Goal: Task Accomplishment & Management: Use online tool/utility

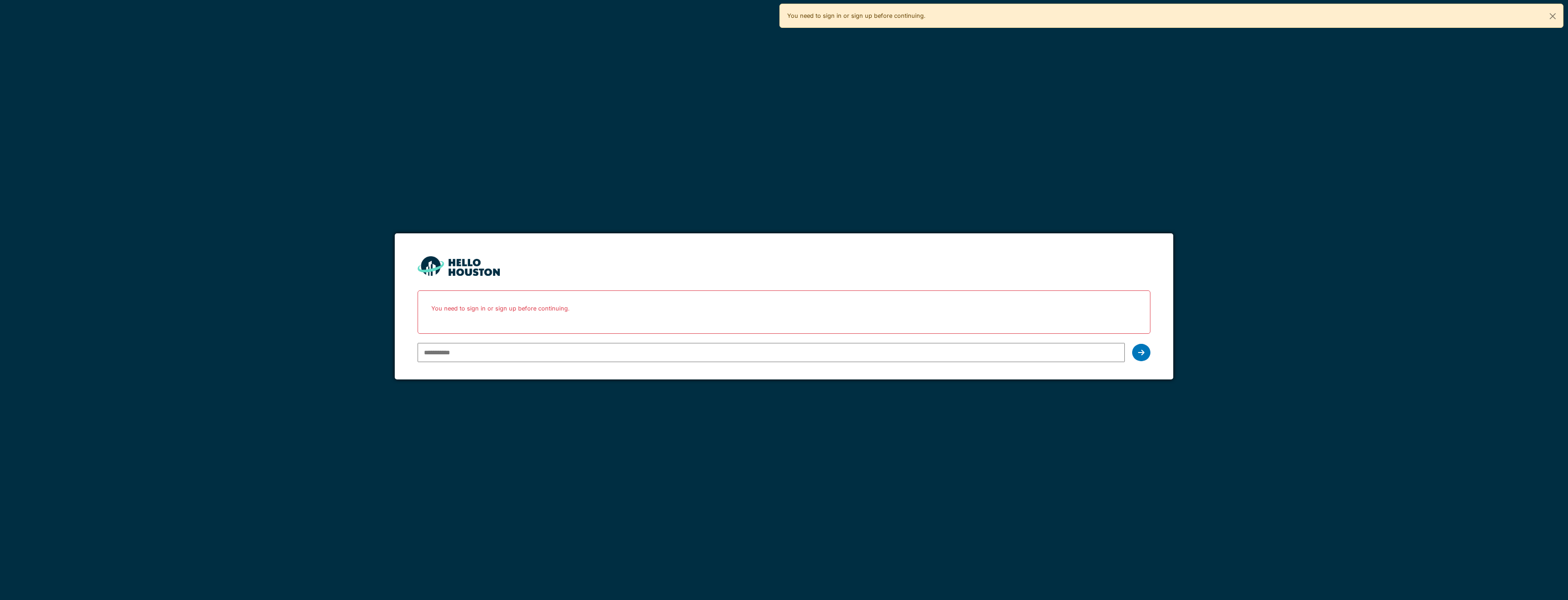
click at [565, 349] on input "email" at bounding box center [771, 352] width 707 height 19
type input "**********"
click at [1143, 355] on icon at bounding box center [1142, 352] width 7 height 7
click at [581, 351] on input "**********" at bounding box center [771, 352] width 707 height 19
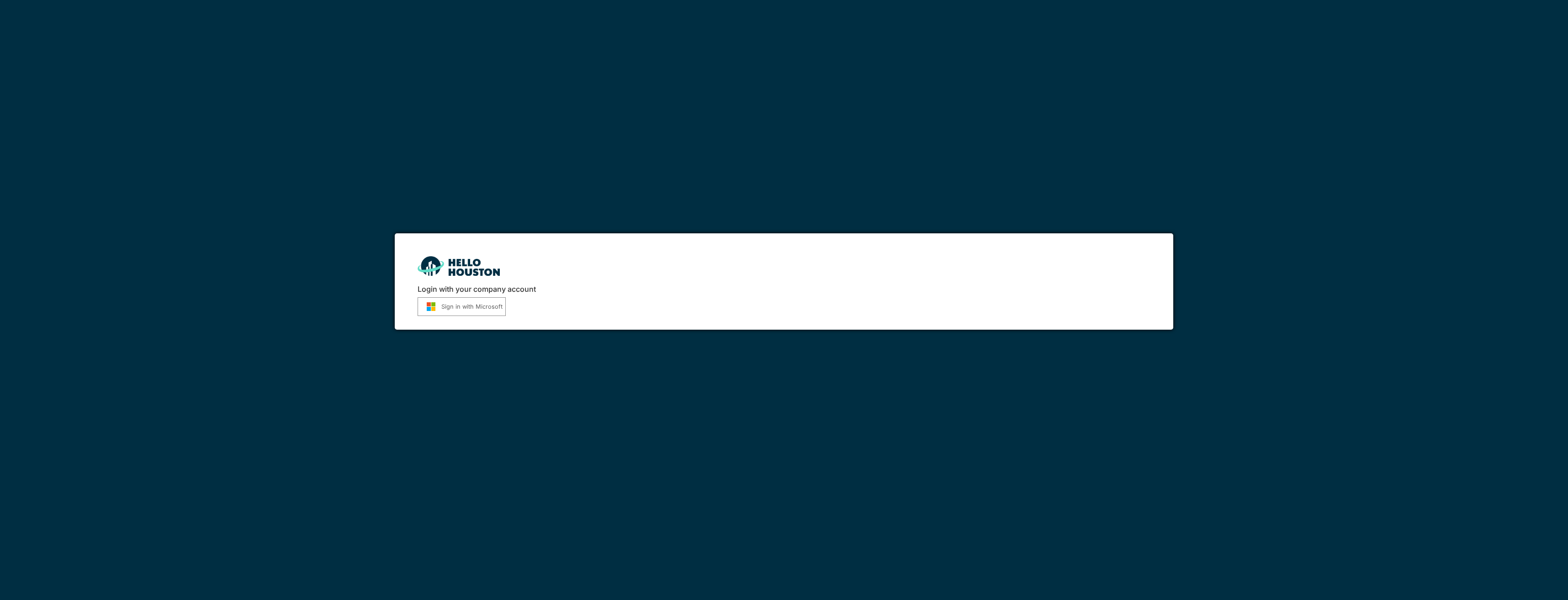
click at [473, 311] on button "Sign in with Microsoft" at bounding box center [462, 306] width 88 height 19
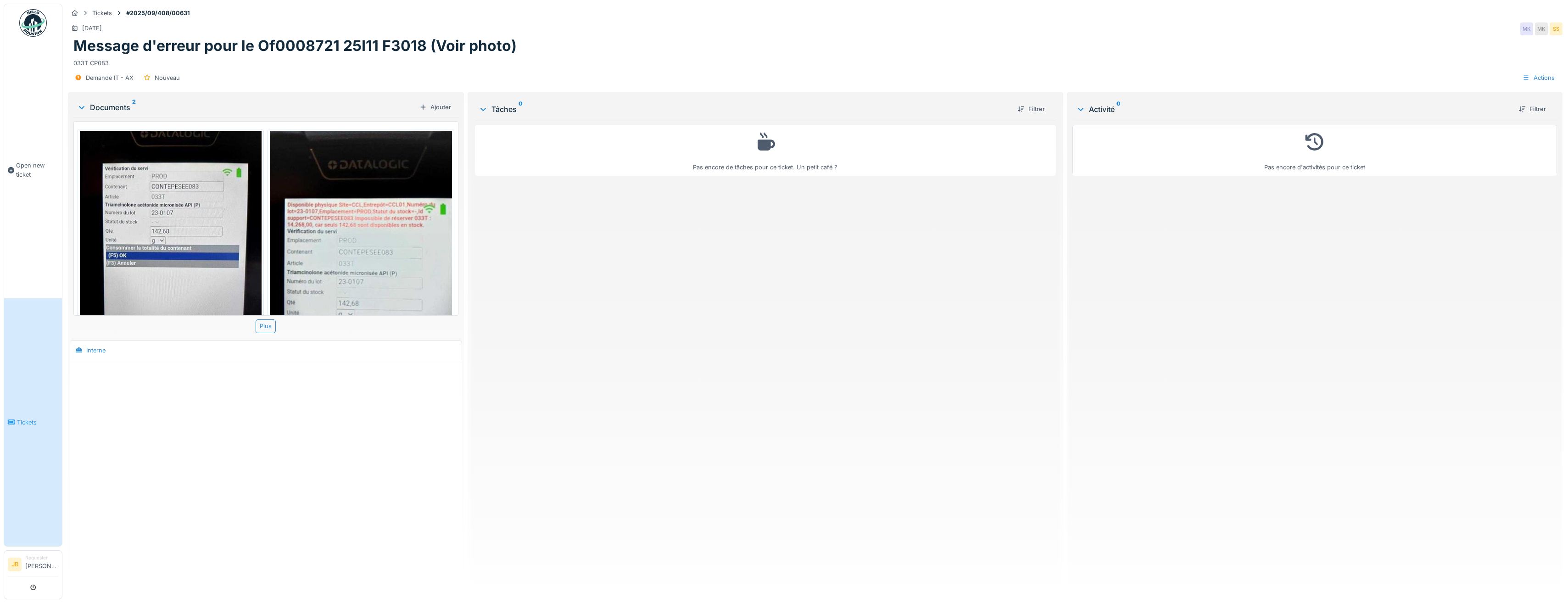
click at [337, 235] on img at bounding box center [360, 253] width 181 height 243
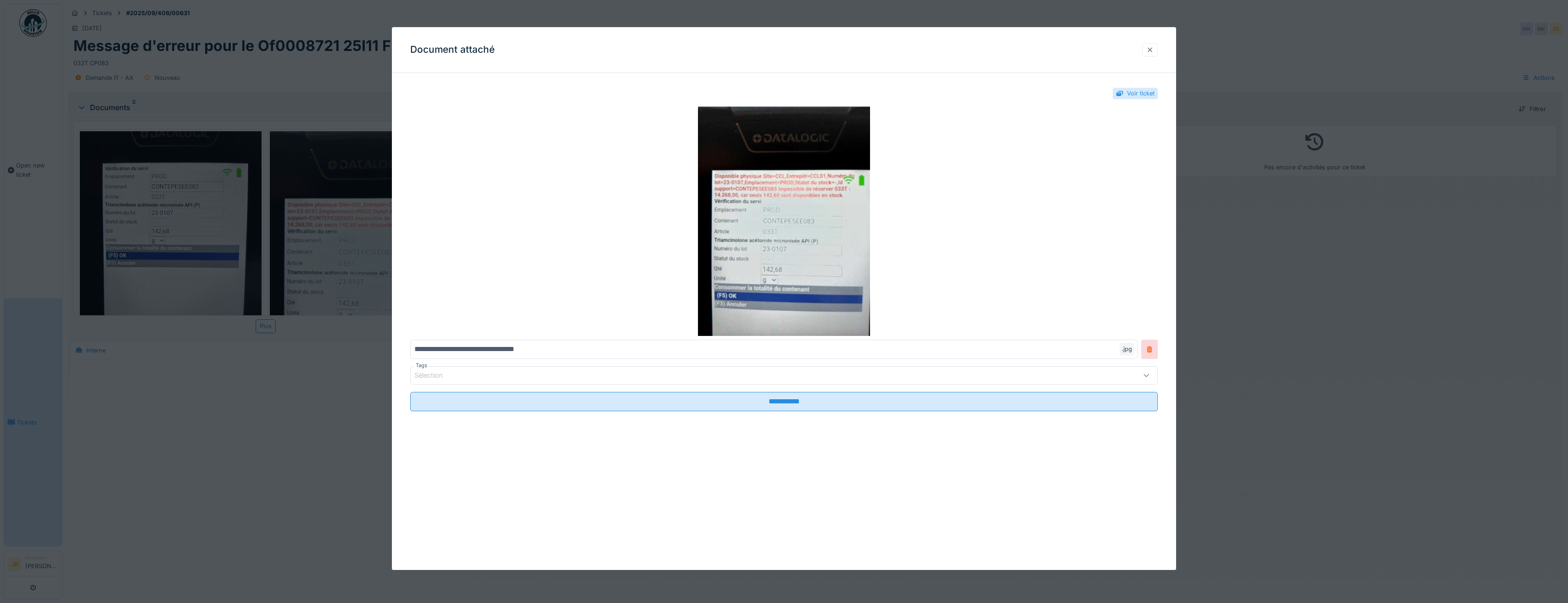
click at [1152, 50] on div at bounding box center [1150, 49] width 7 height 9
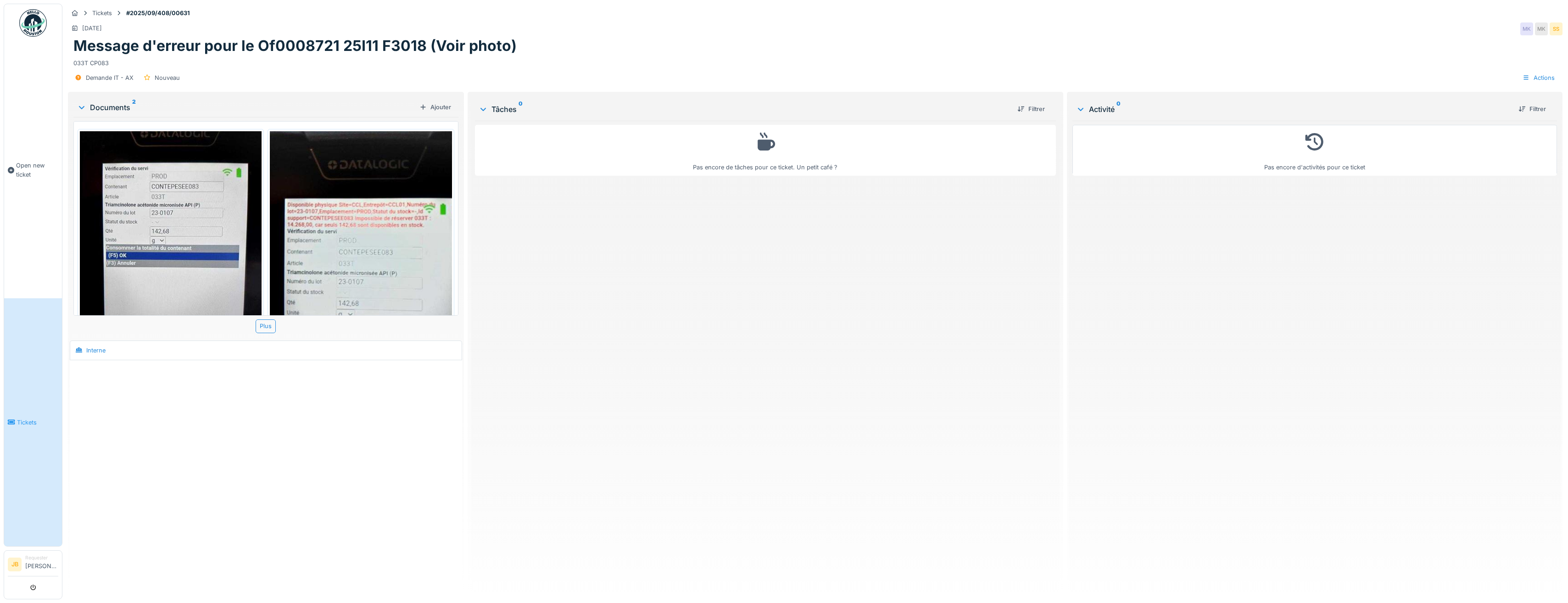
click at [147, 215] on img at bounding box center [170, 253] width 181 height 243
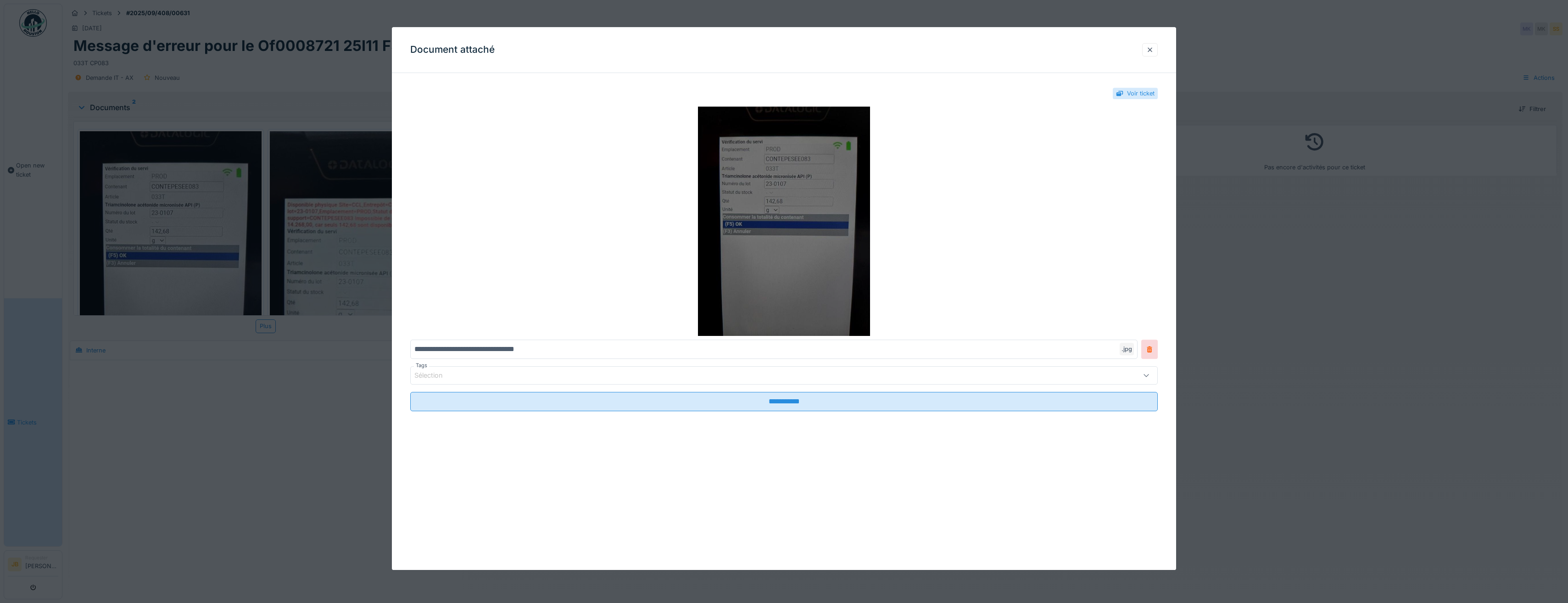
click at [1052, 214] on img at bounding box center [784, 221] width 748 height 229
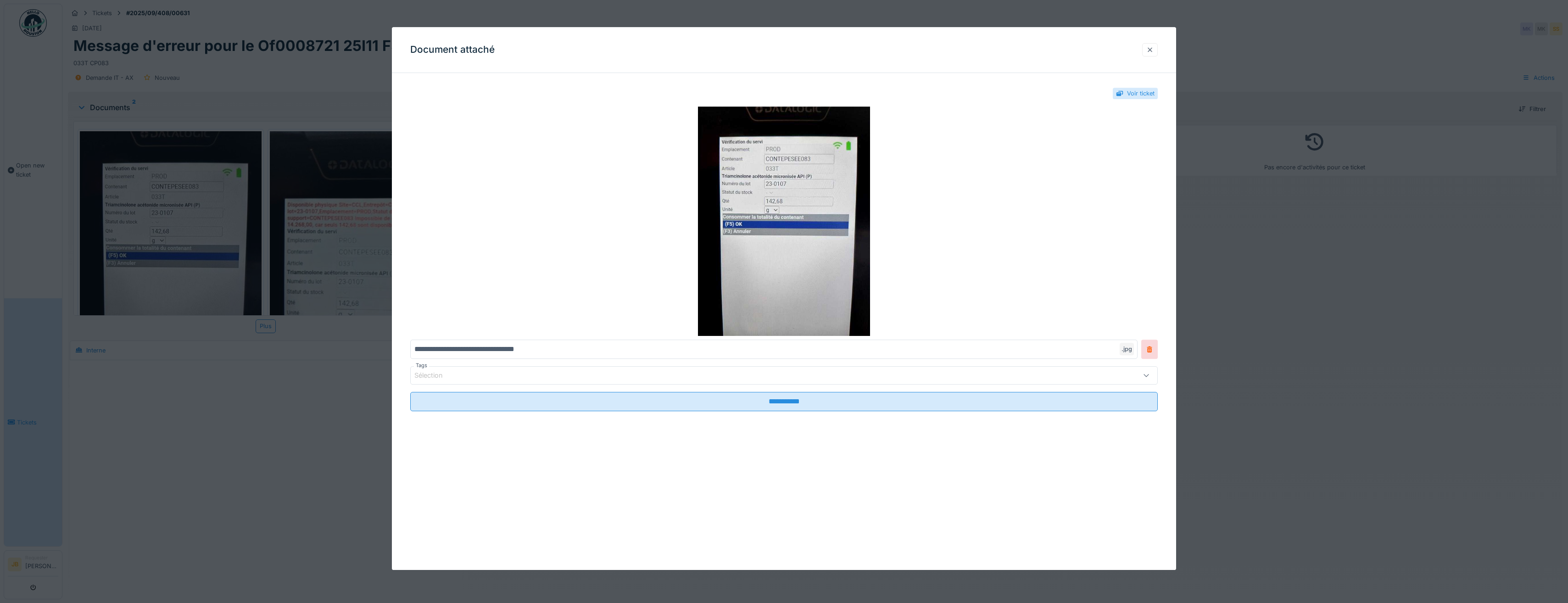
click at [1150, 53] on div at bounding box center [1150, 49] width 7 height 9
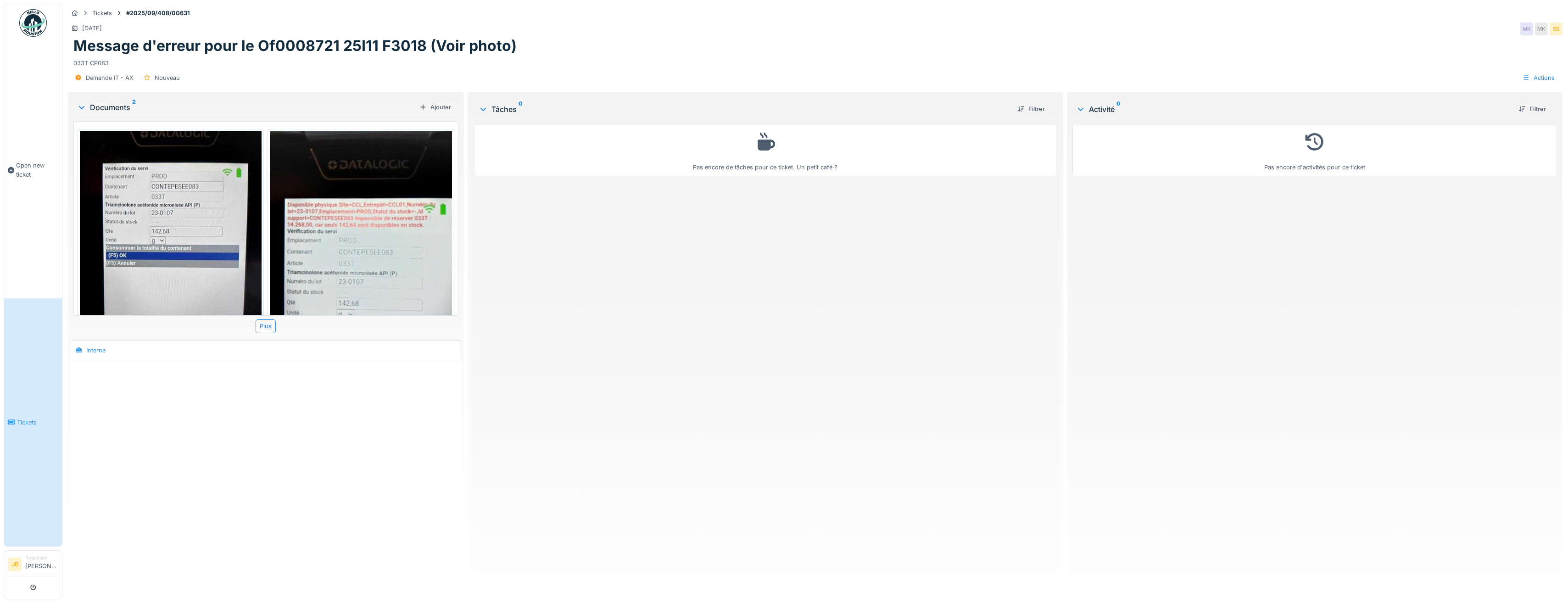
click at [297, 239] on img at bounding box center [360, 253] width 181 height 243
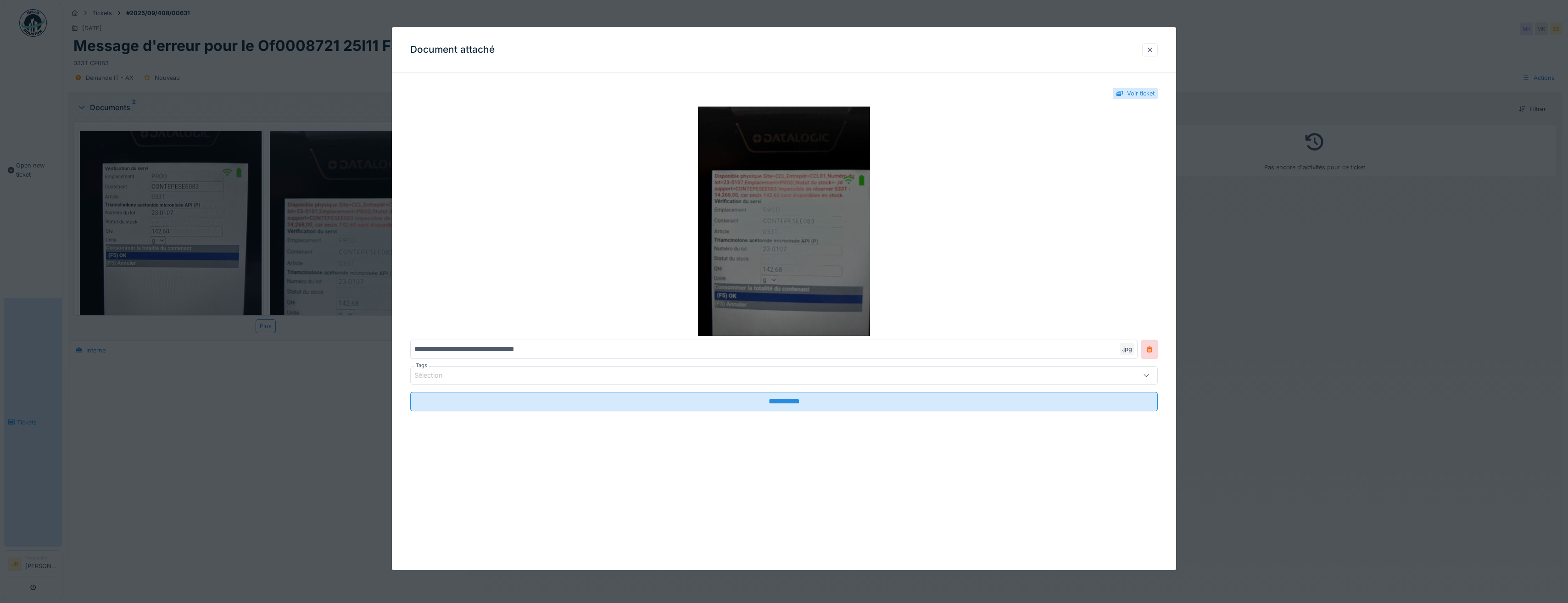
click at [877, 235] on img at bounding box center [784, 221] width 748 height 229
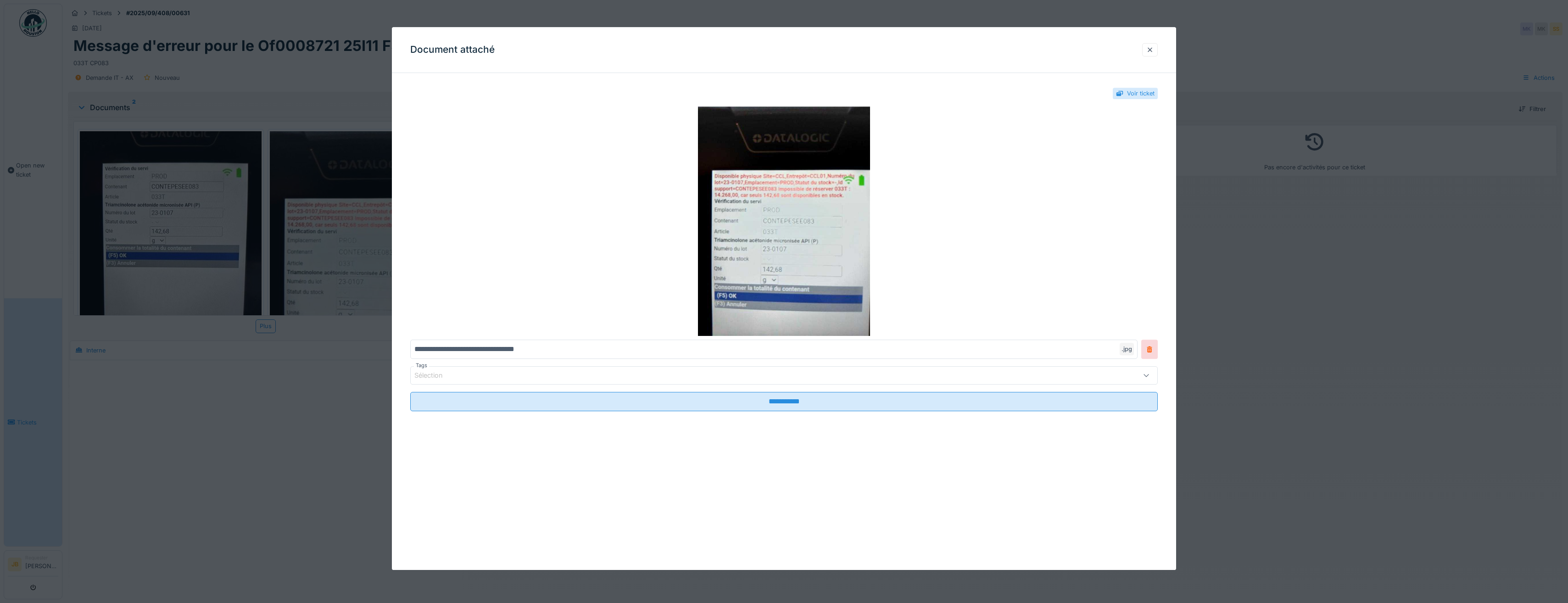
click at [300, 66] on div at bounding box center [784, 301] width 1568 height 603
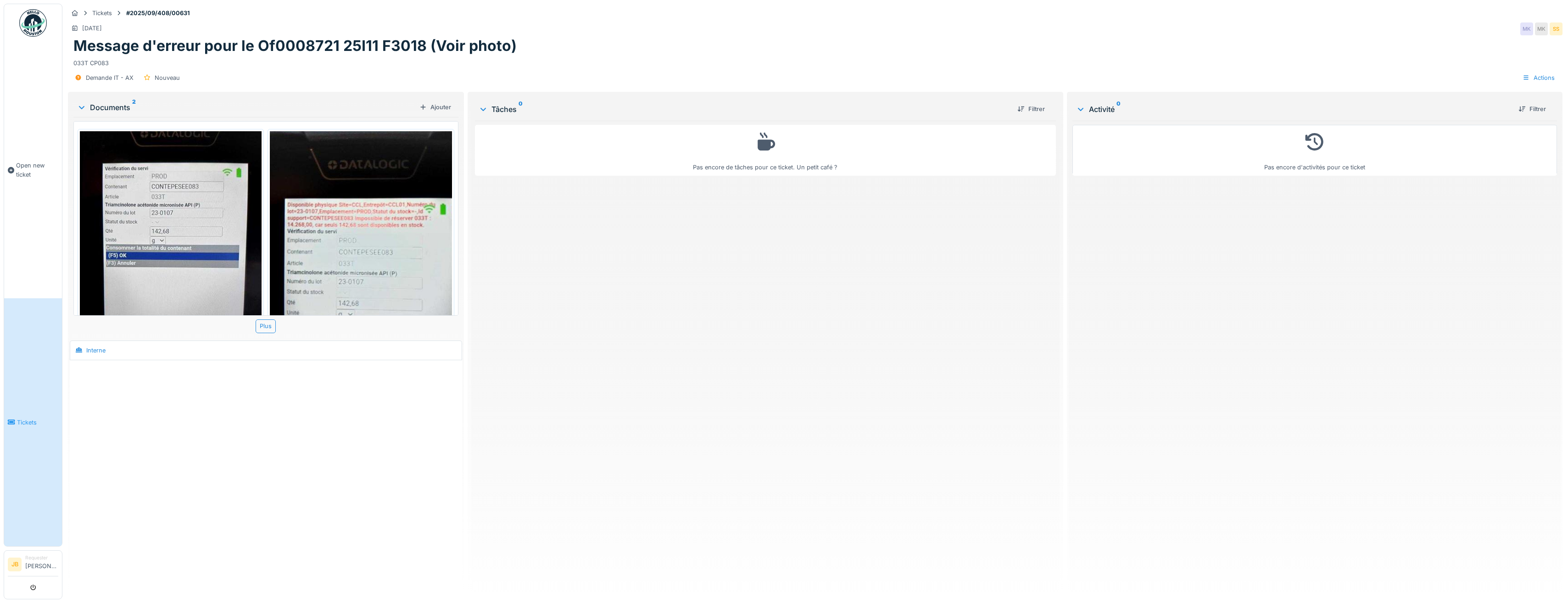
click at [321, 251] on img at bounding box center [360, 253] width 181 height 243
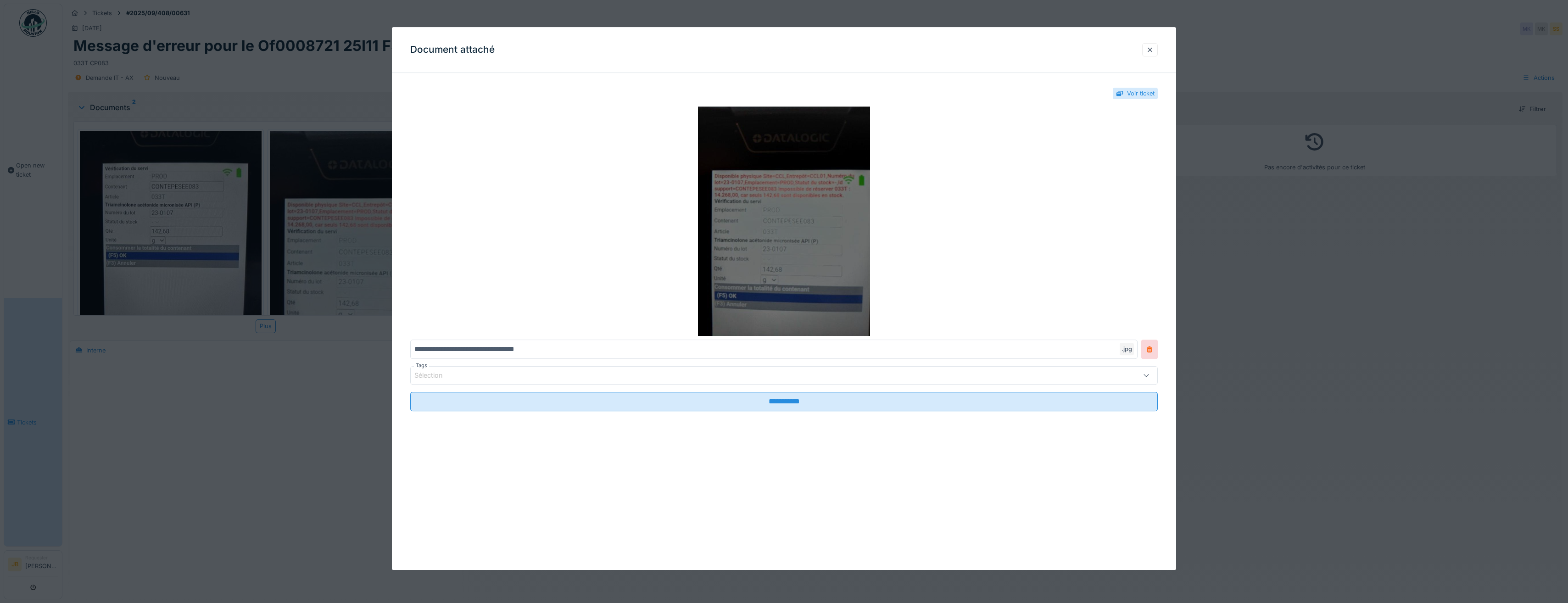
click at [997, 206] on img at bounding box center [784, 221] width 748 height 229
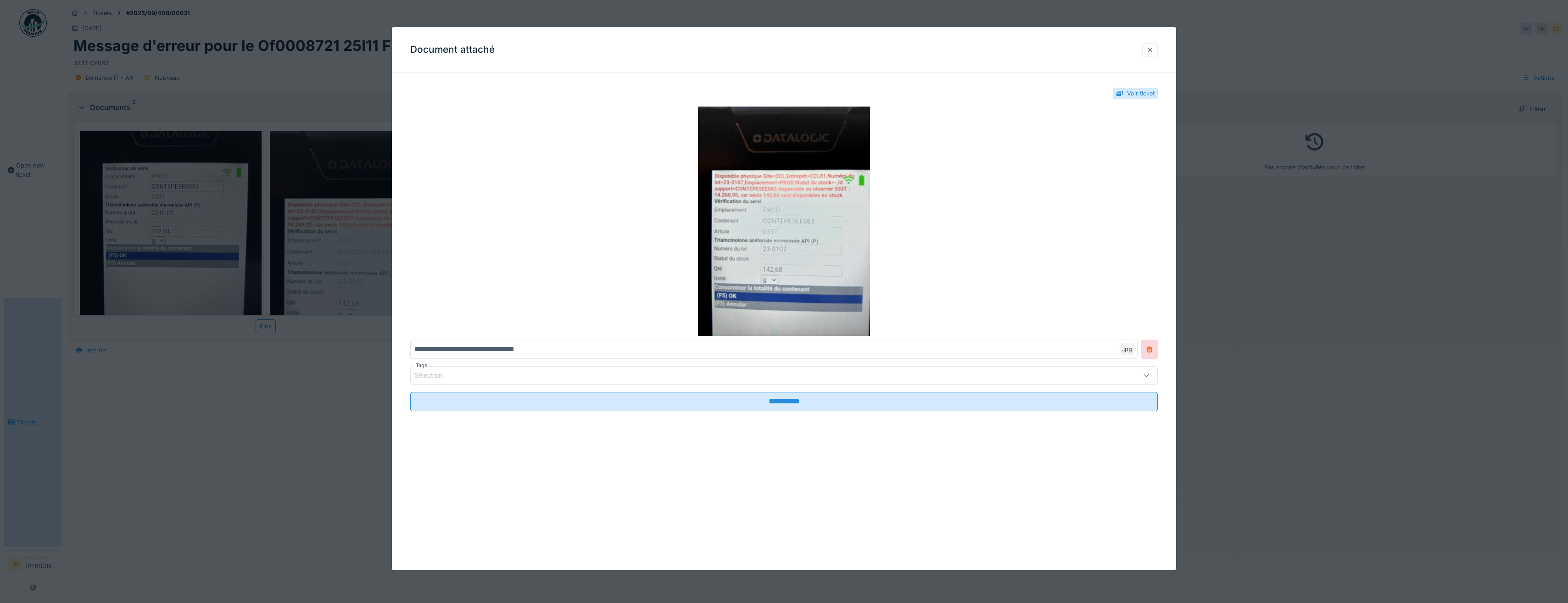
click at [1154, 51] on div at bounding box center [1150, 49] width 7 height 9
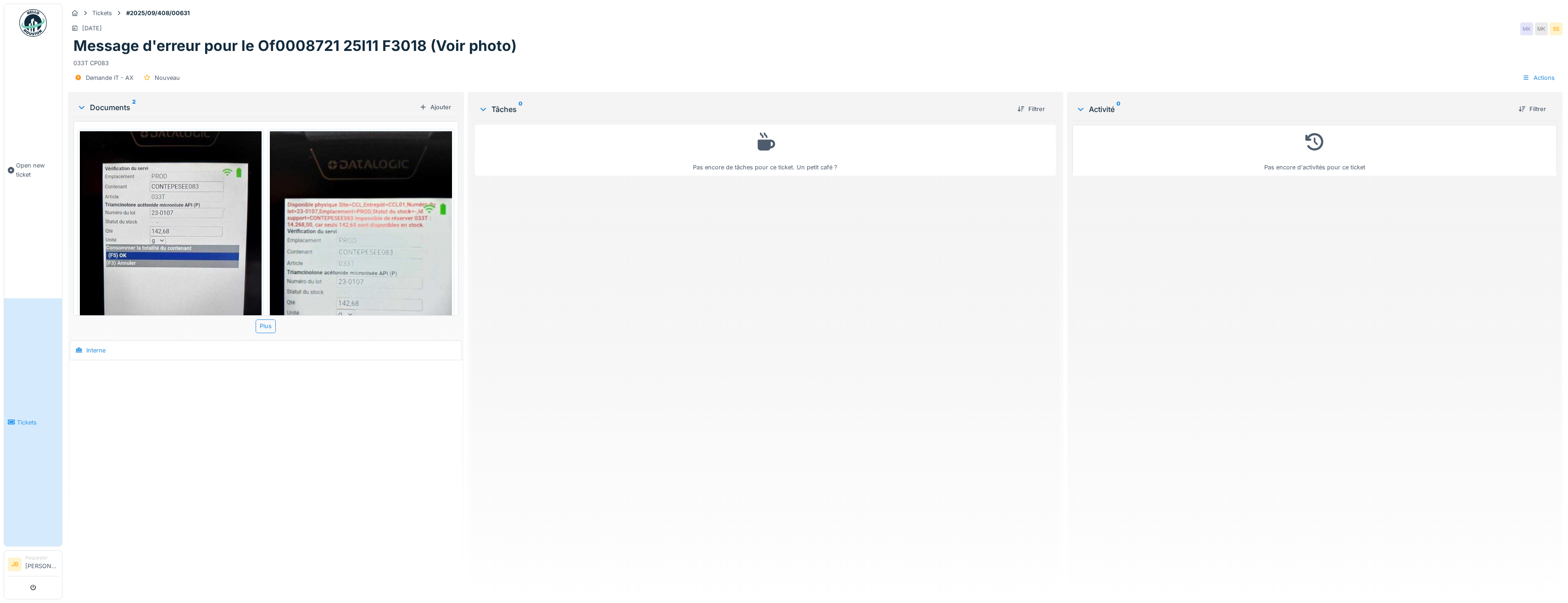
click at [296, 446] on div at bounding box center [266, 477] width 392 height 233
click at [86, 118] on div "dd9285af-2f39-4d02-b395-a0a189cb56fe.jpg dde4d94f-1a95-456e-aad0-ae41f27f2bb3.j…" at bounding box center [266, 225] width 385 height 216
click at [83, 111] on icon at bounding box center [82, 107] width 7 height 9
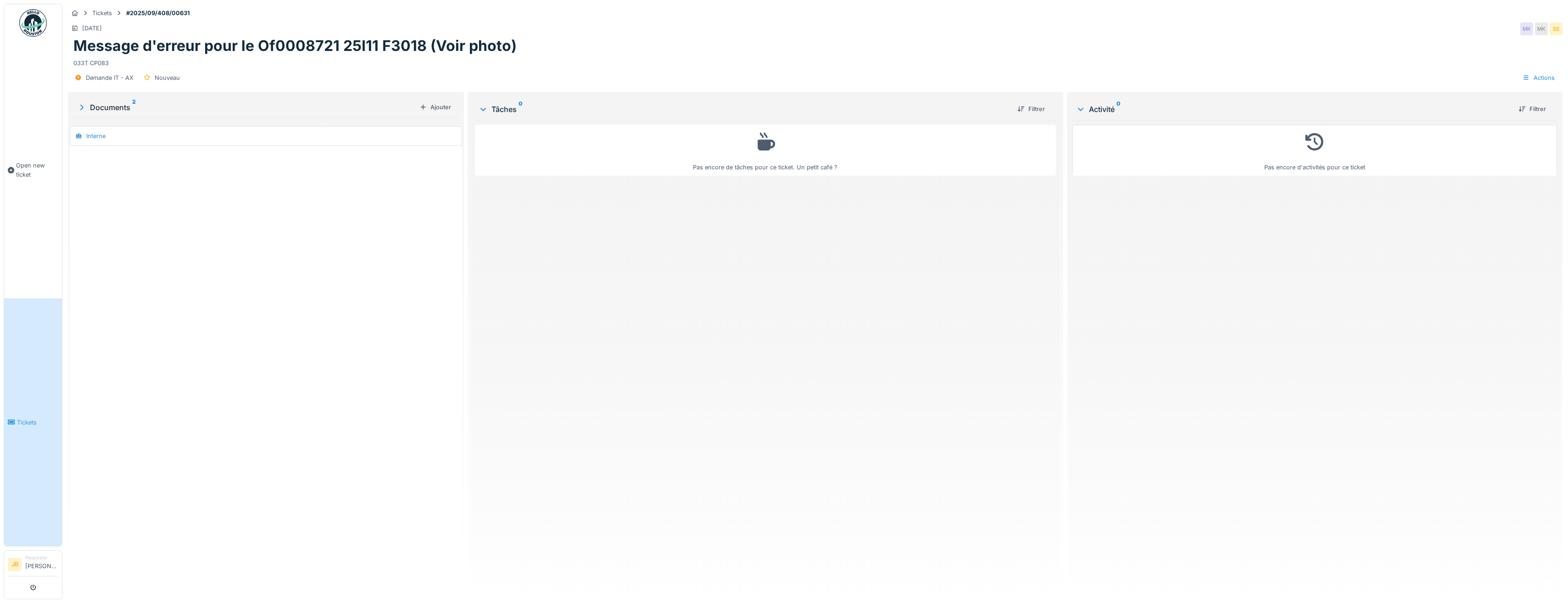
click at [83, 110] on icon at bounding box center [82, 107] width 9 height 7
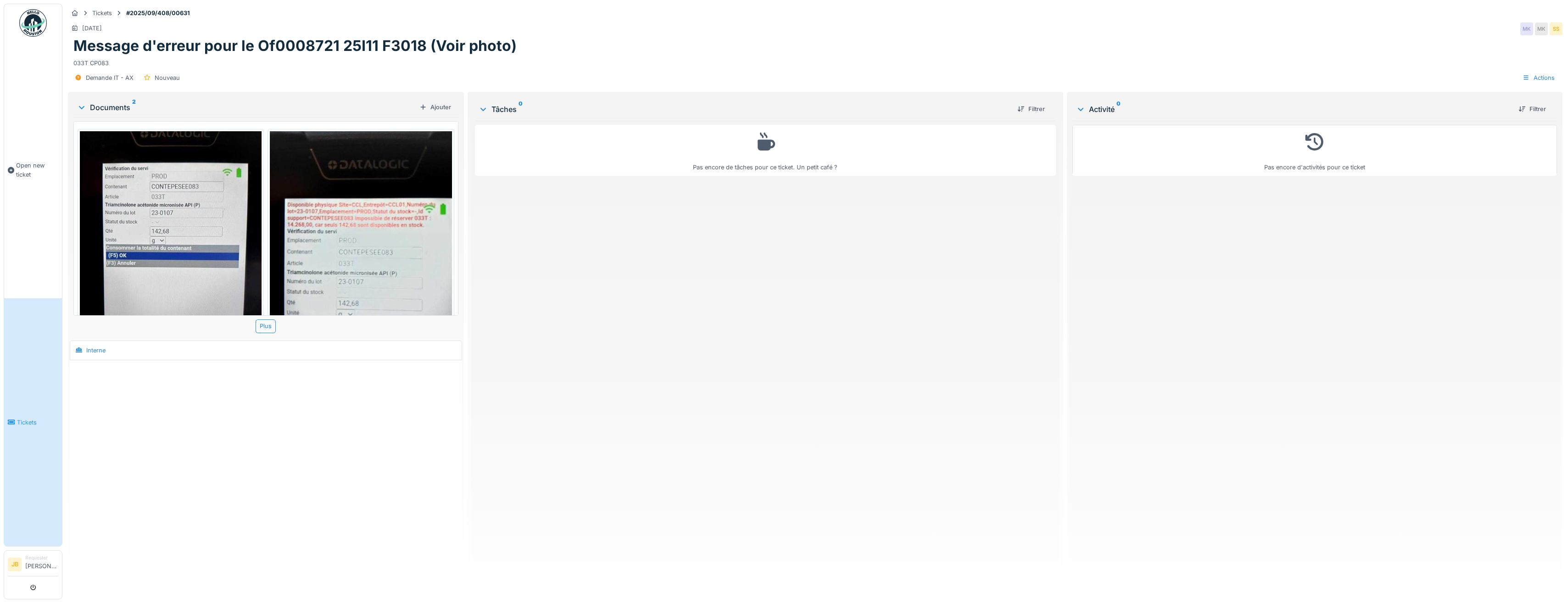
click at [167, 218] on img at bounding box center [170, 253] width 181 height 243
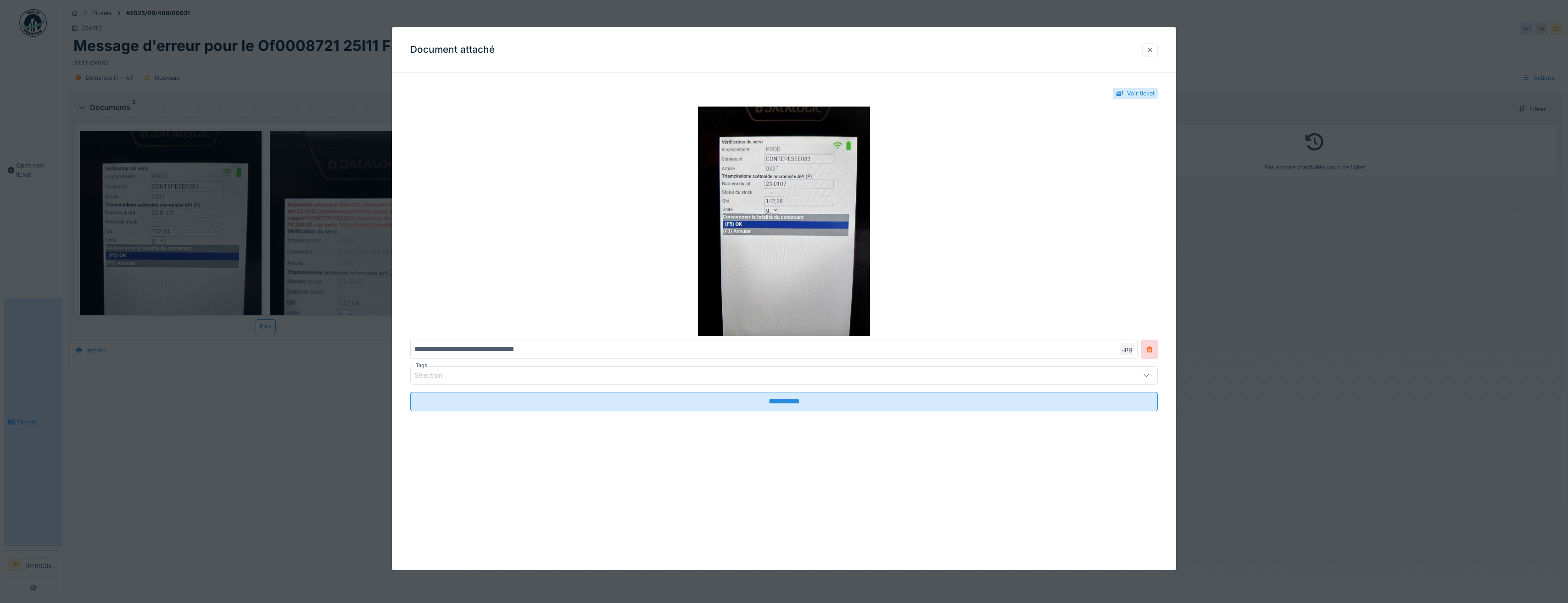
click at [1148, 49] on div at bounding box center [1150, 50] width 16 height 13
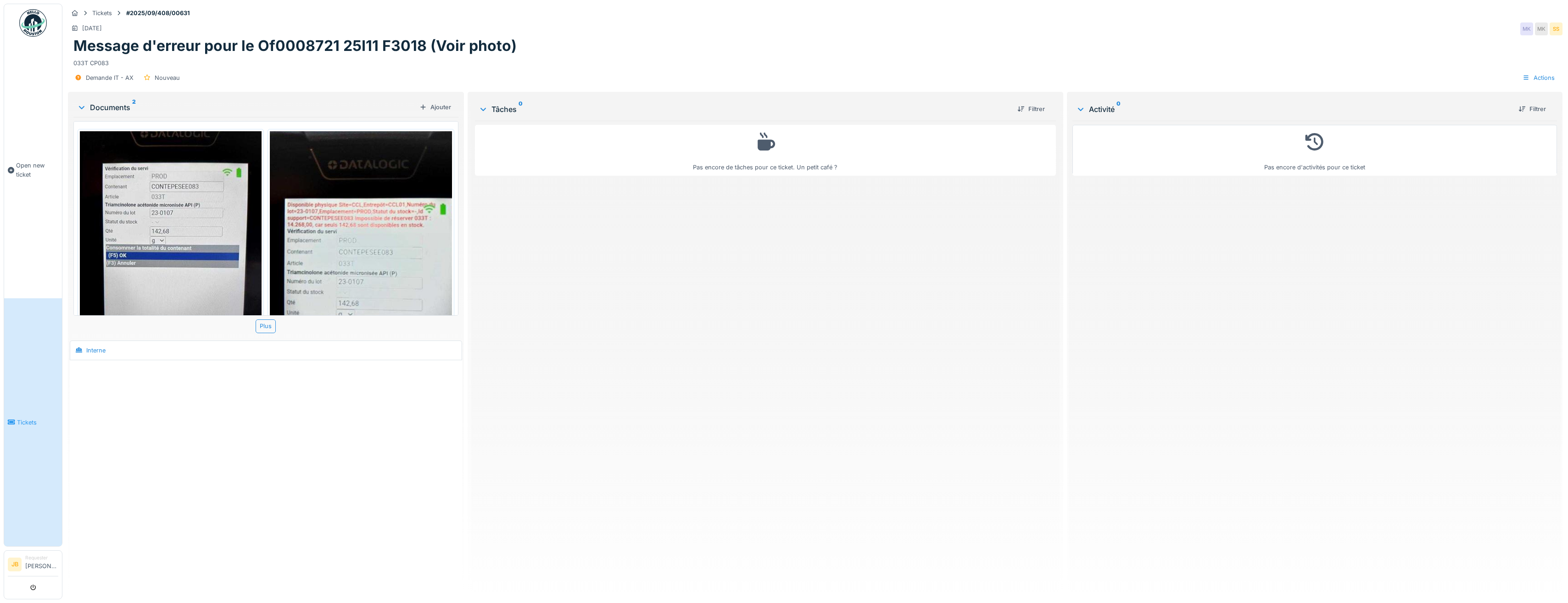
click at [195, 381] on div at bounding box center [266, 377] width 389 height 24
drag, startPoint x: 112, startPoint y: 102, endPoint x: 117, endPoint y: 100, distance: 5.4
click at [112, 102] on div "Documents 2" at bounding box center [246, 107] width 339 height 11
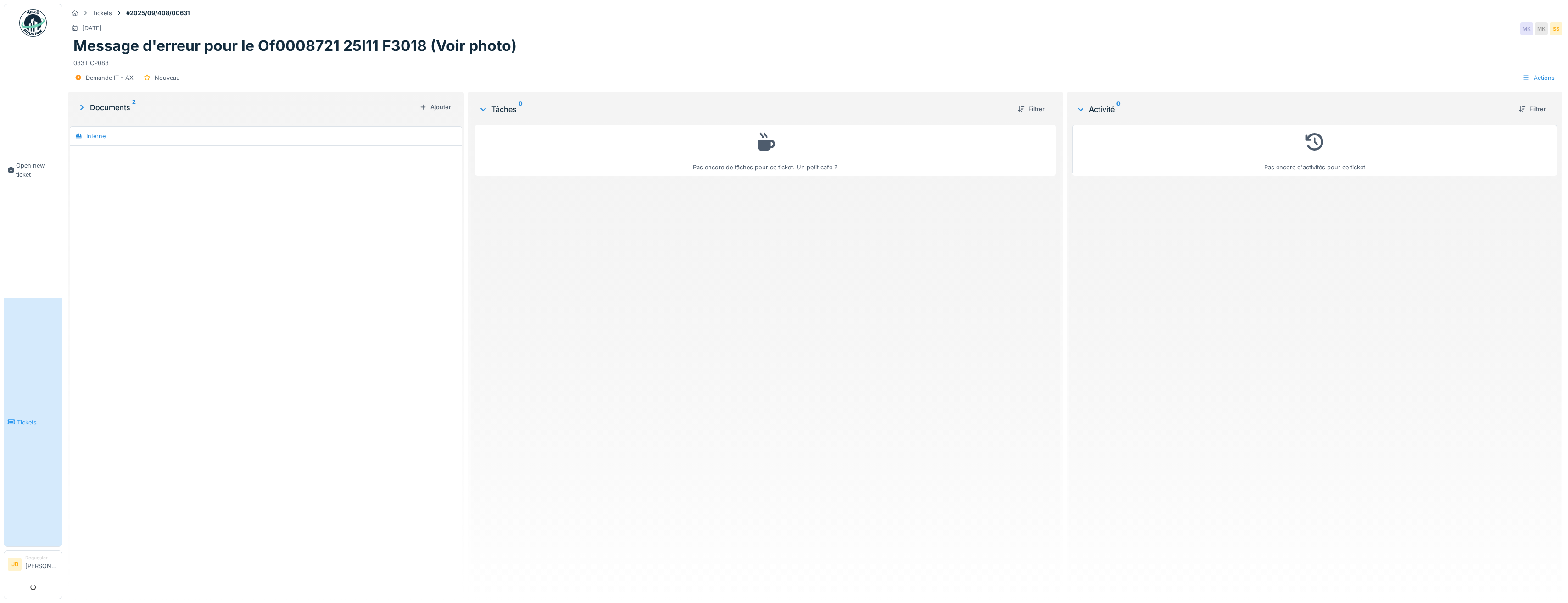
drag, startPoint x: 90, startPoint y: 107, endPoint x: 95, endPoint y: 106, distance: 5.1
click at [90, 107] on div "Documents 2" at bounding box center [246, 107] width 339 height 11
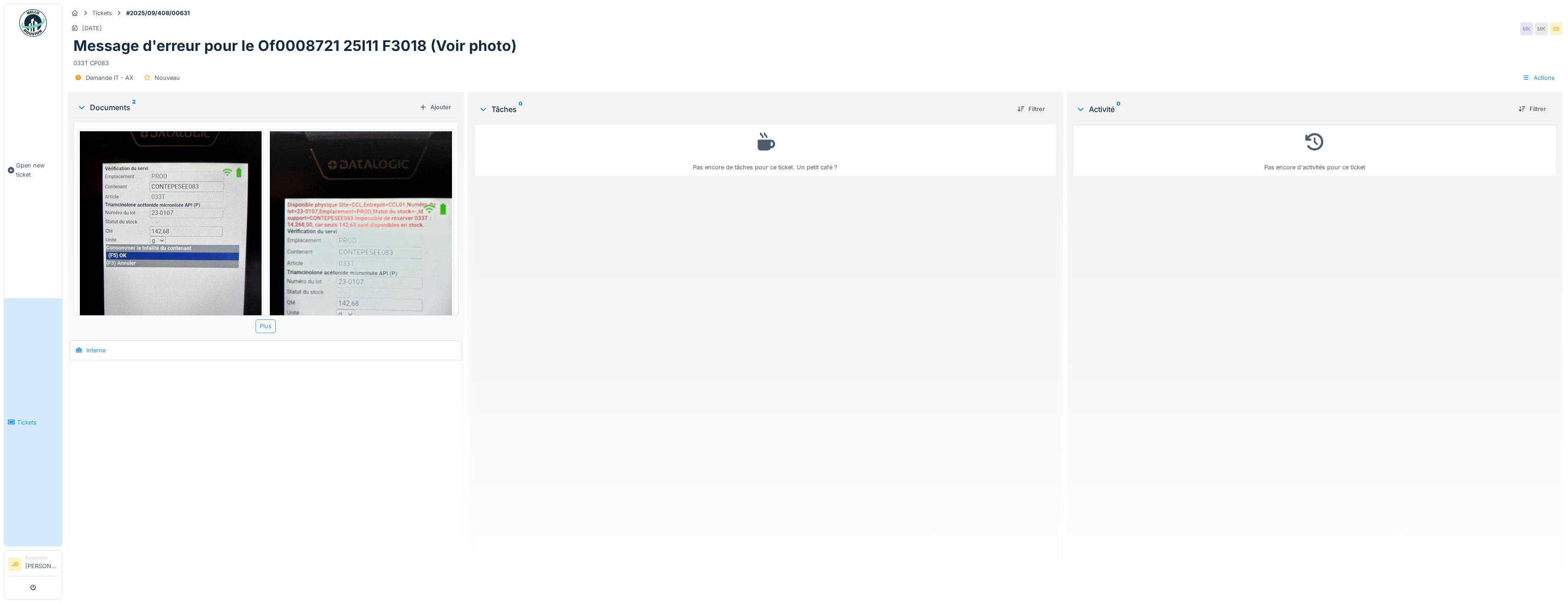
click at [263, 321] on div "Plus" at bounding box center [266, 326] width 20 height 13
click at [89, 74] on div "Demande IT - AX" at bounding box center [110, 78] width 48 height 9
click at [1536, 81] on div "Actions" at bounding box center [1538, 78] width 40 height 13
click at [1256, 90] on div "Tickets #2025/09/408/00631 18/09/2025 MK MK SS Message d'erreur pour le Of00087…" at bounding box center [815, 301] width 1506 height 603
drag, startPoint x: 353, startPoint y: 59, endPoint x: 329, endPoint y: 60, distance: 24.0
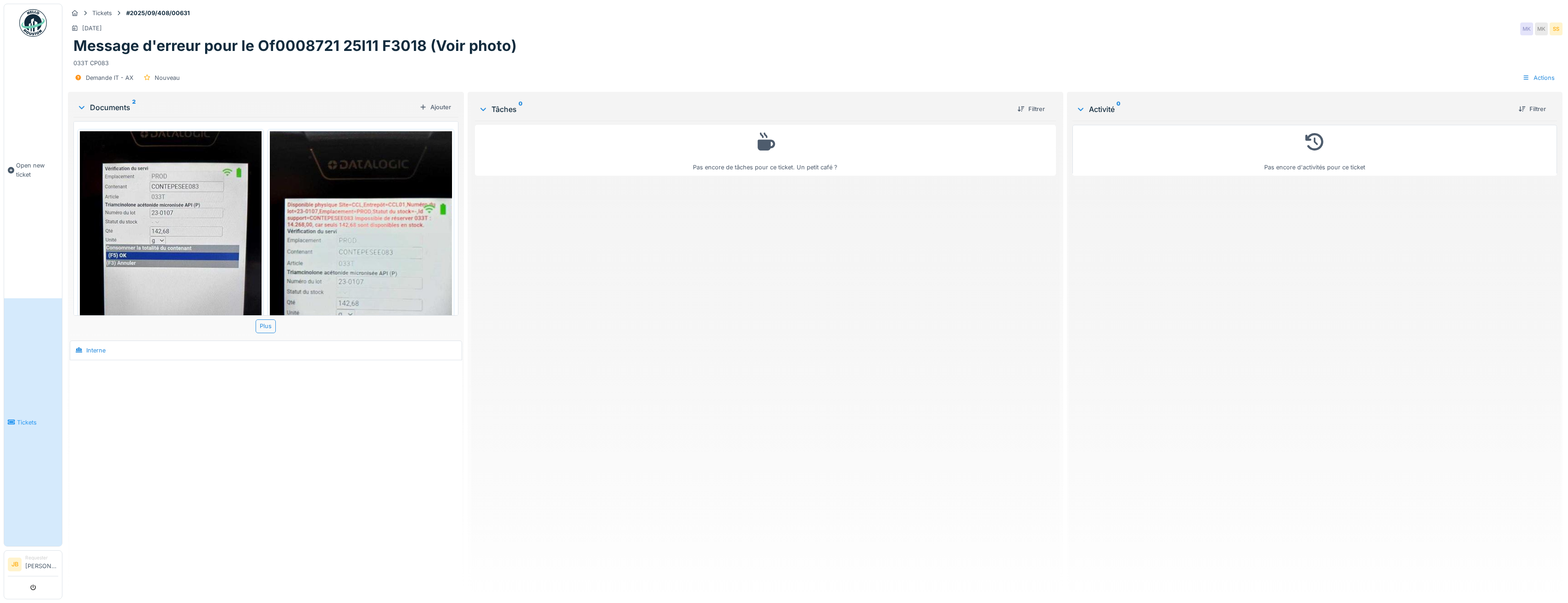
click at [353, 59] on div "033T CP083" at bounding box center [815, 61] width 1484 height 12
click at [112, 16] on div "Tickets #2025/09/408/00631" at bounding box center [815, 12] width 1494 height 11
click at [103, 18] on div "Tickets" at bounding box center [102, 12] width 26 height 11
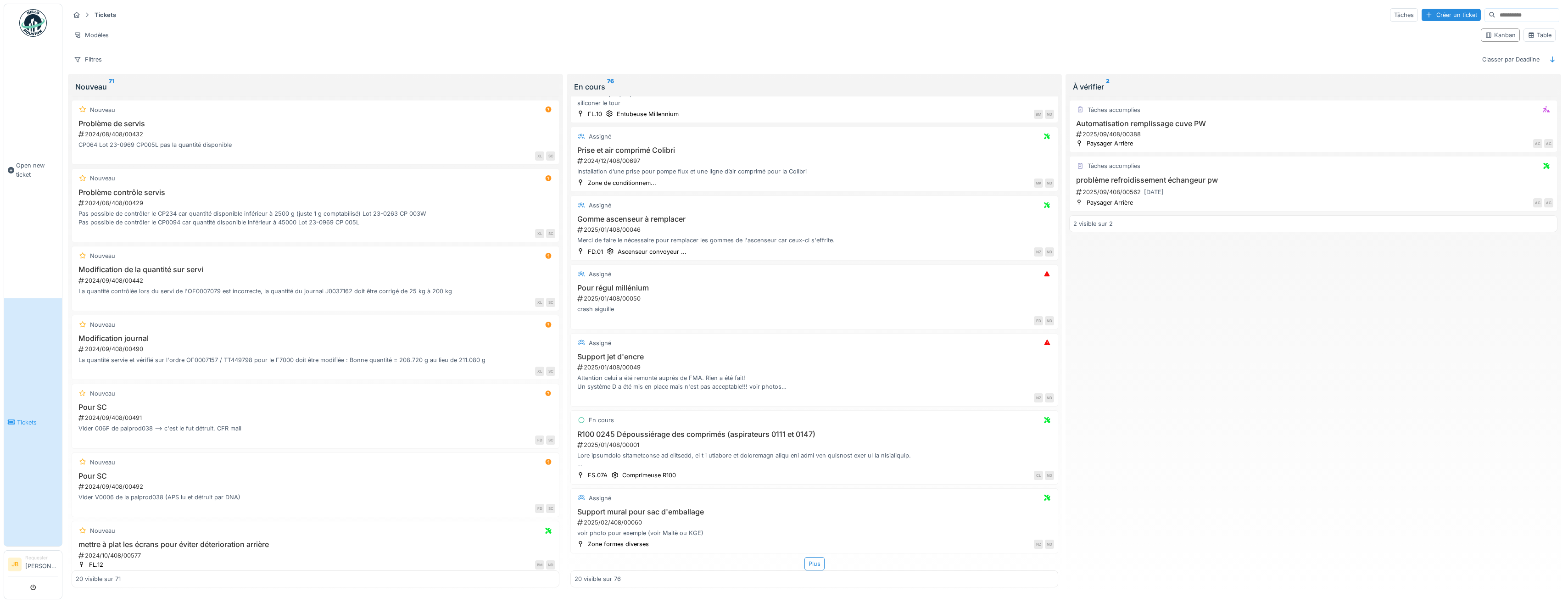
scroll to position [2, 0]
click at [812, 563] on div "Plus" at bounding box center [815, 564] width 20 height 13
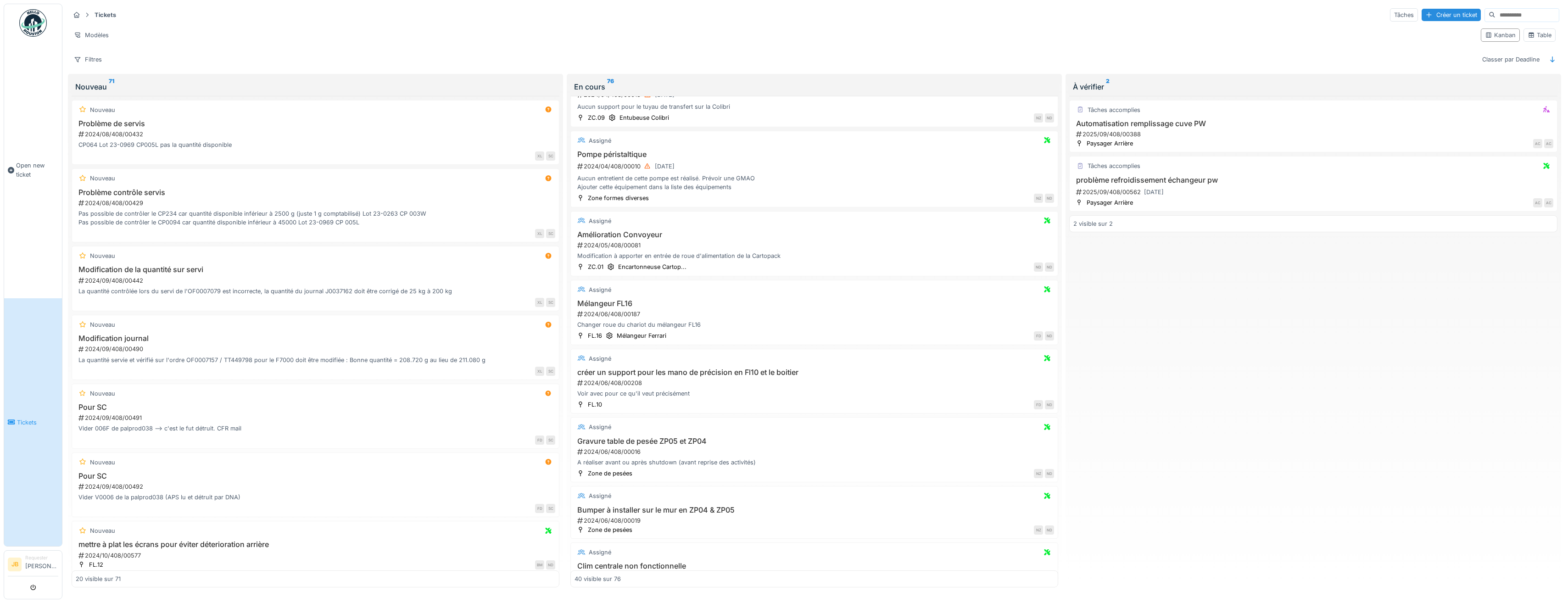
scroll to position [0, 0]
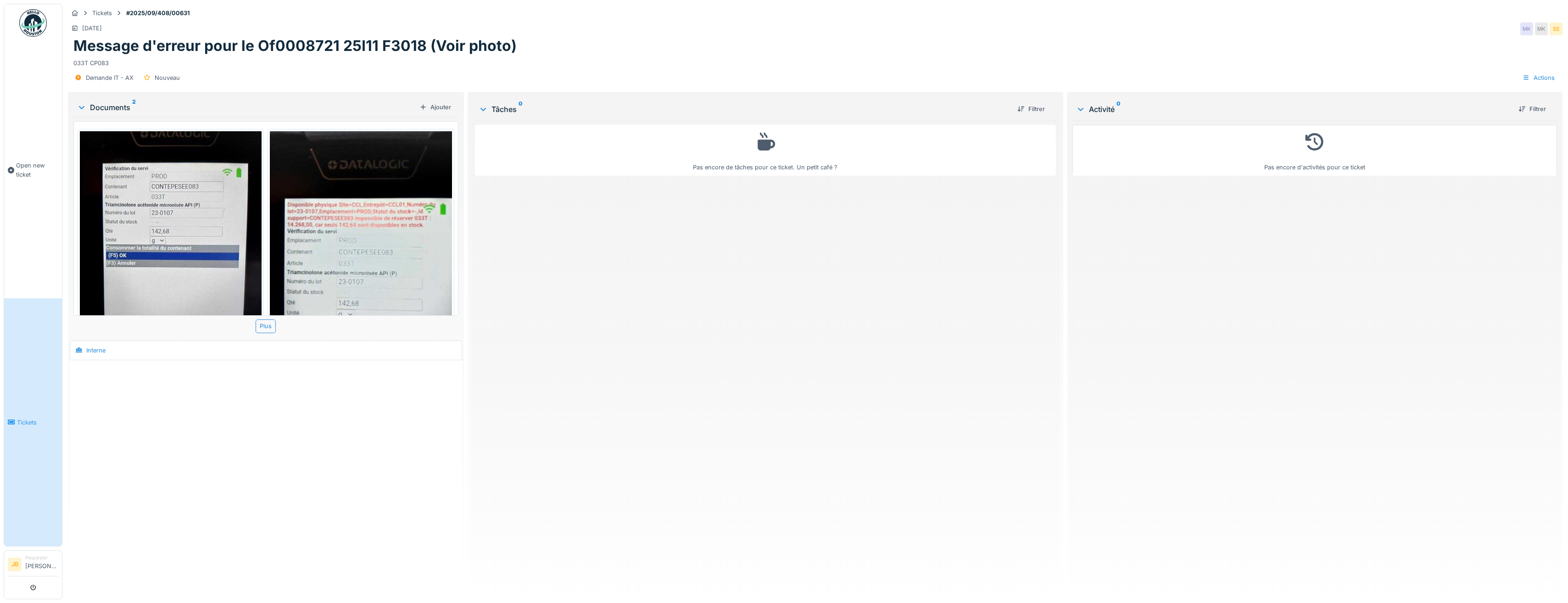
click at [472, 40] on h1 "Message d'erreur pour le Of0008721 25I11 F3018 (Voir photo)" at bounding box center [295, 46] width 443 height 18
click at [224, 103] on div "Documents 2" at bounding box center [246, 107] width 339 height 11
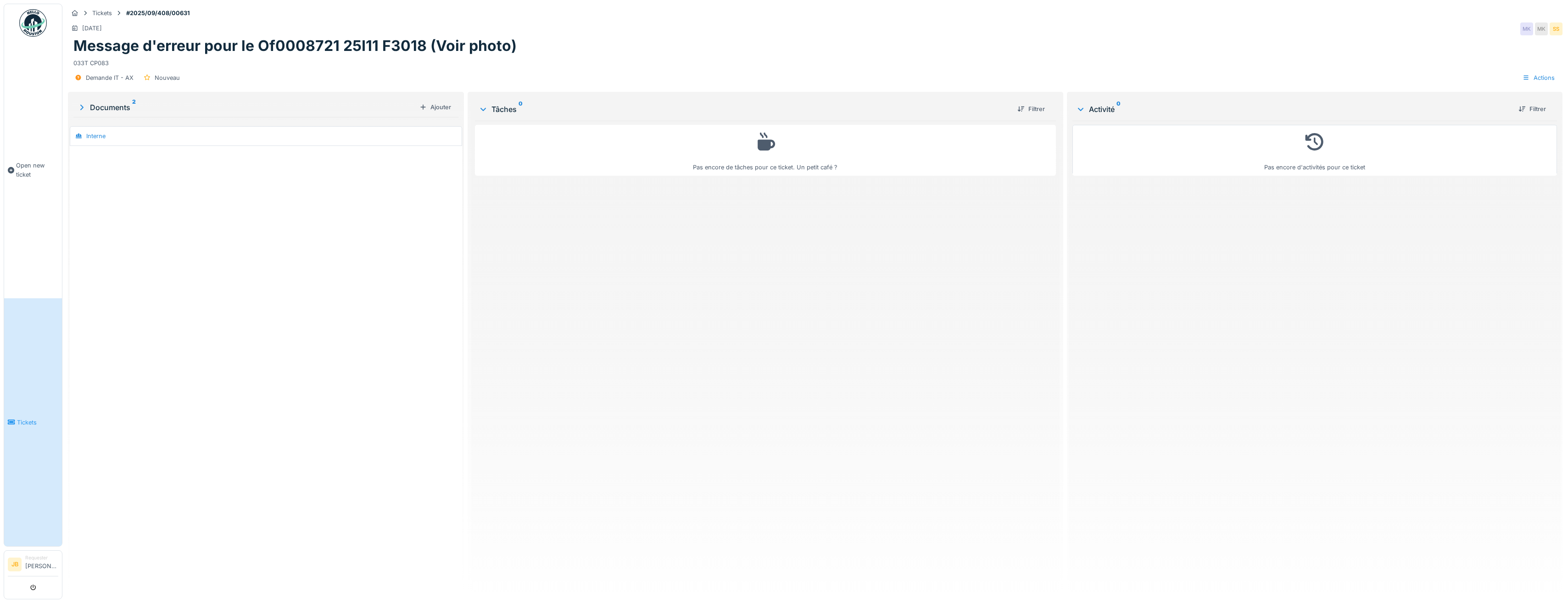
click at [194, 46] on h1 "Message d'erreur pour le Of0008721 25I11 F3018 (Voir photo)" at bounding box center [295, 46] width 443 height 18
click at [1538, 78] on div "Actions" at bounding box center [1538, 78] width 40 height 13
click at [1521, 101] on div "Consulter les journaux d'activité" at bounding box center [1486, 98] width 113 height 14
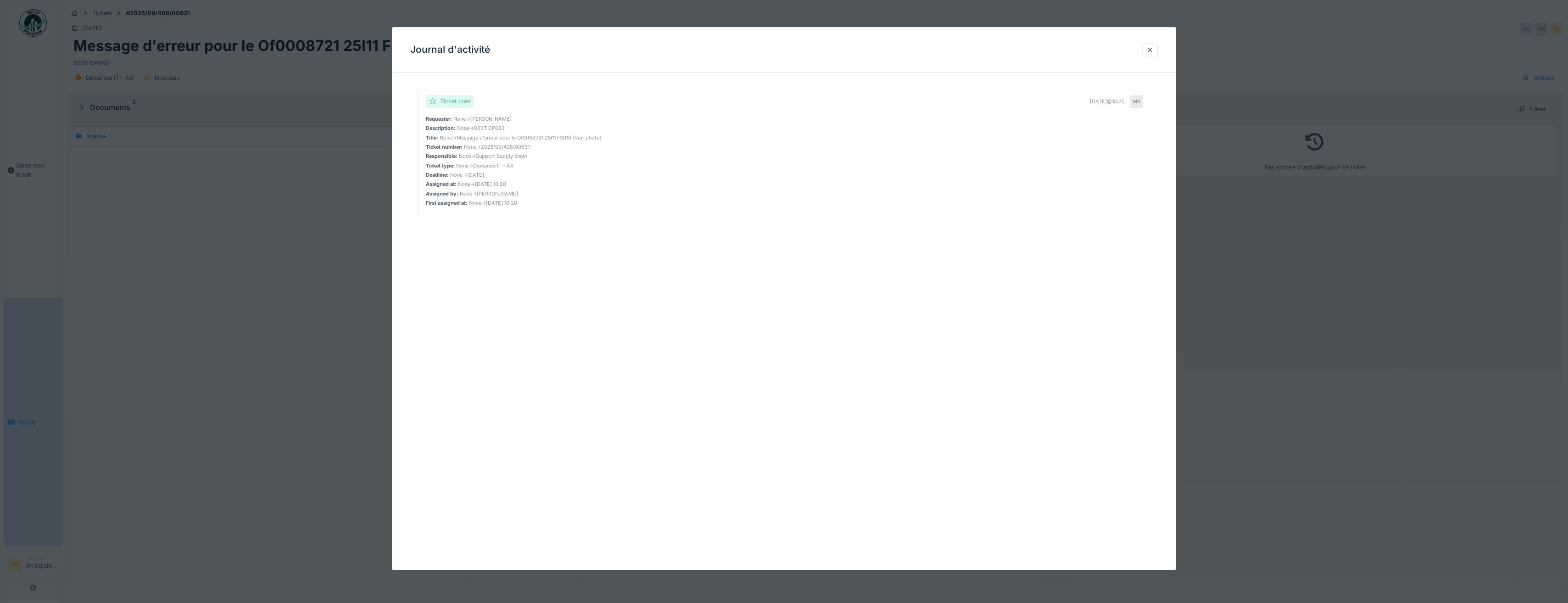
click at [188, 301] on div at bounding box center [784, 301] width 1568 height 603
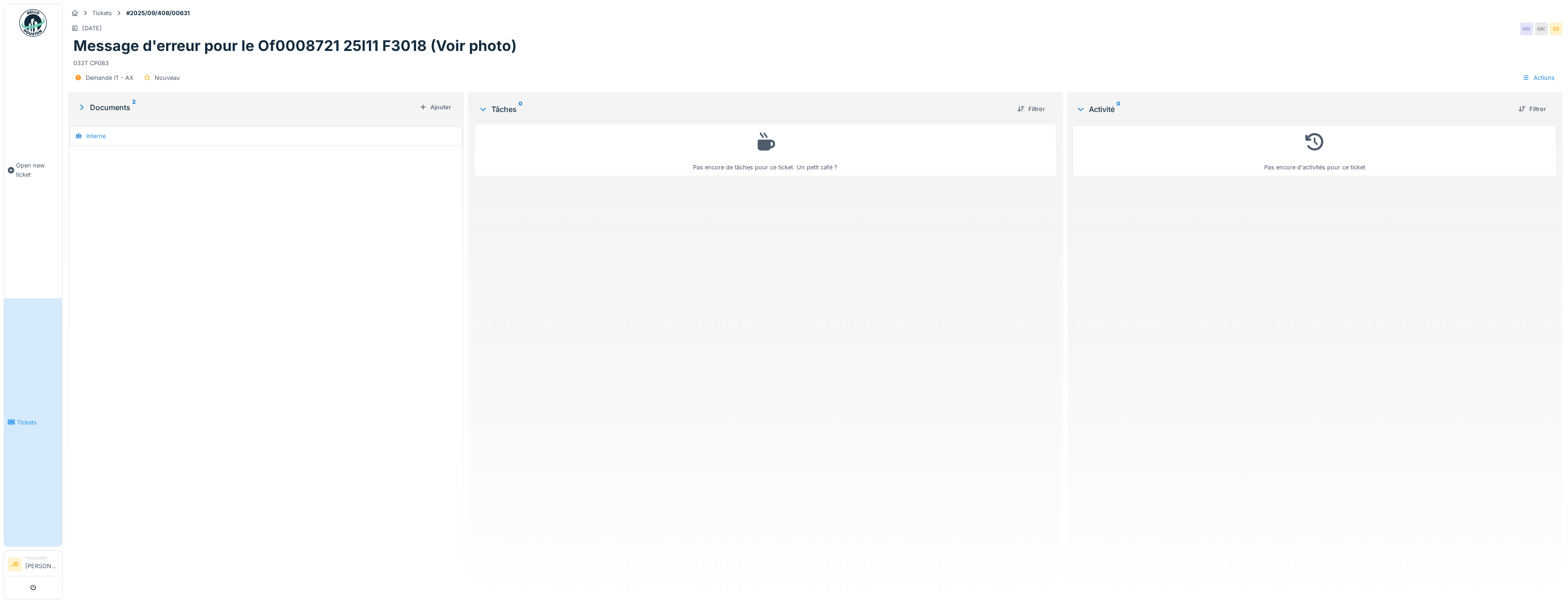
click at [143, 19] on div "Tickets #2025/09/408/00631 18/09/2025 MK MK SS Message d'erreur pour le Of00087…" at bounding box center [815, 47] width 1498 height 86
drag, startPoint x: 143, startPoint y: 19, endPoint x: 111, endPoint y: 43, distance: 40.0
click at [116, 43] on h1 "Message d'erreur pour le Of0008721 25I11 F3018 (Voir photo)" at bounding box center [295, 46] width 443 height 18
click at [81, 108] on icon at bounding box center [82, 107] width 9 height 7
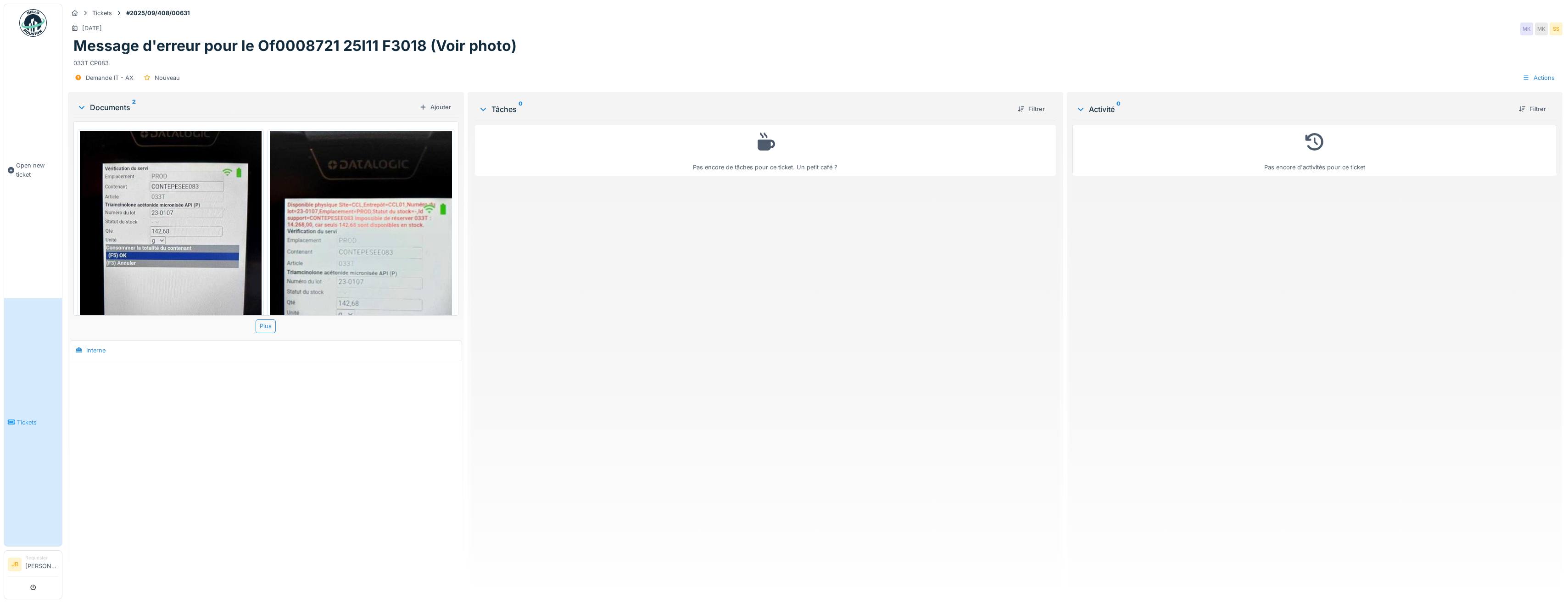
click at [122, 17] on div "#2025/09/408/00631" at bounding box center [154, 12] width 78 height 9
click at [99, 13] on div "Tickets" at bounding box center [102, 12] width 20 height 9
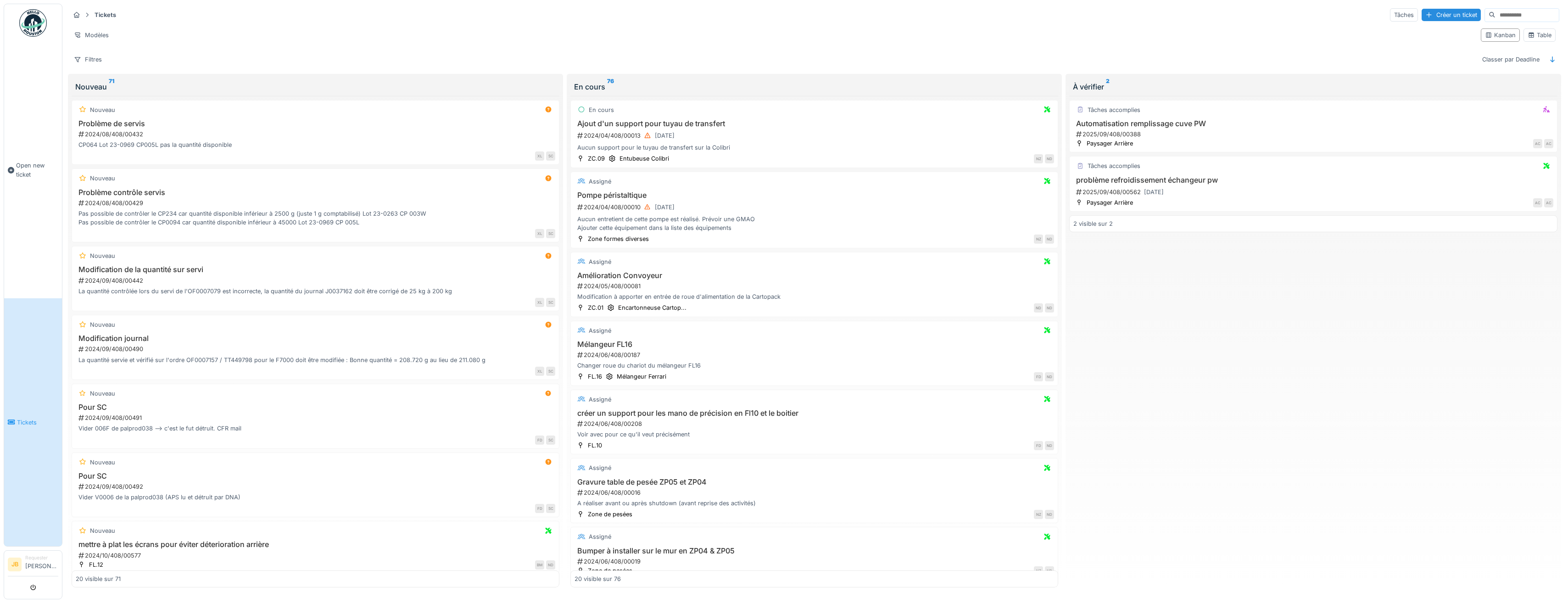
click at [197, 86] on div "Nouveau 71" at bounding box center [315, 87] width 481 height 11
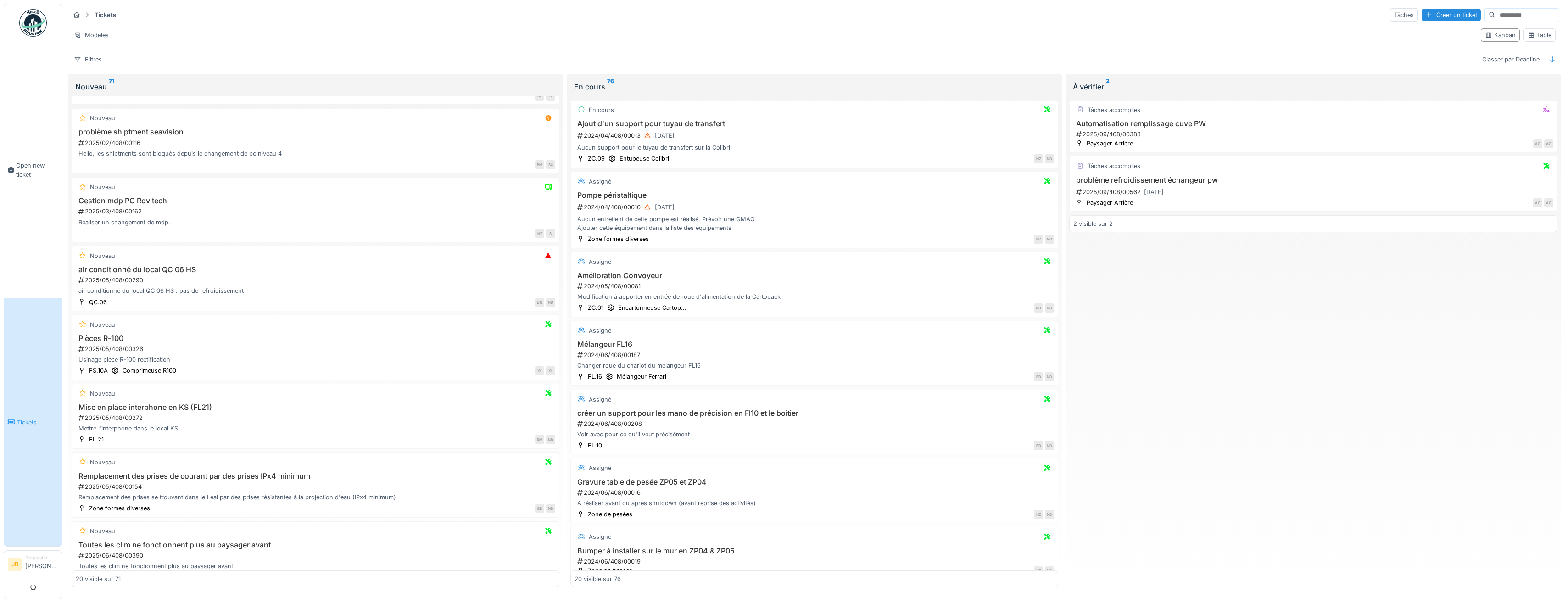
scroll to position [911, 0]
